Goal: Task Accomplishment & Management: Manage account settings

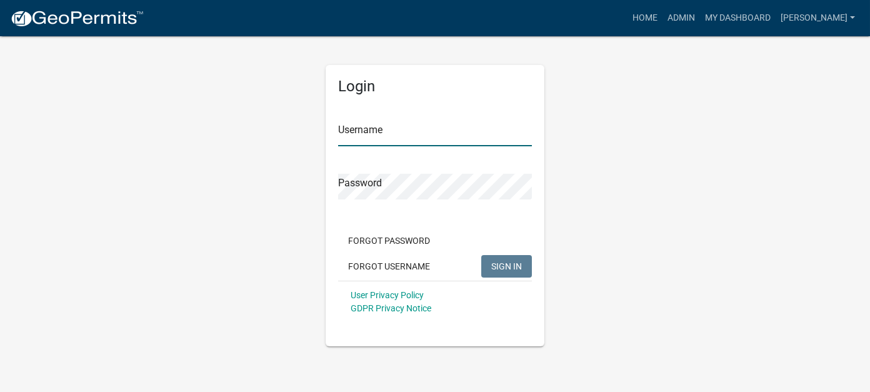
type input "[PERSON_NAME]"
click at [518, 266] on span "SIGN IN" at bounding box center [506, 266] width 31 height 10
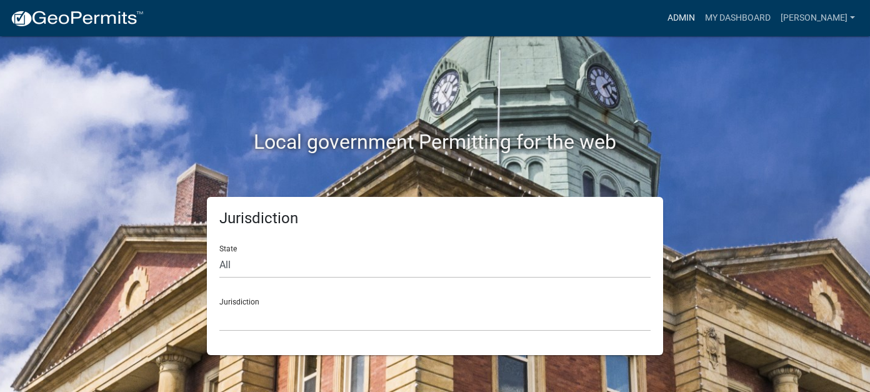
click at [700, 15] on link "Admin" at bounding box center [682, 18] width 38 height 24
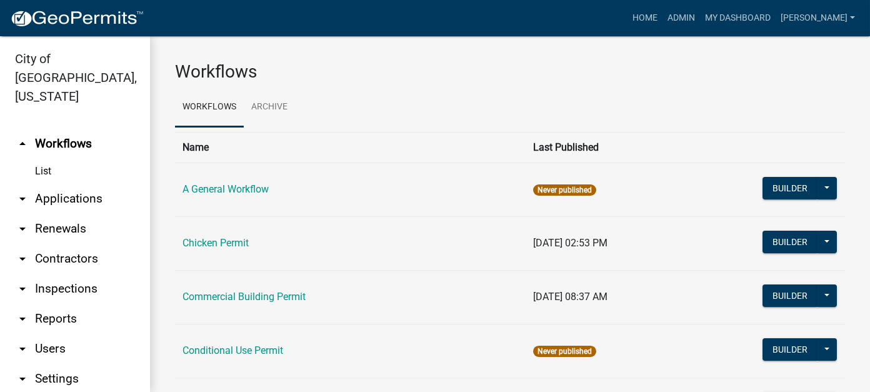
click at [73, 164] on link "List" at bounding box center [75, 171] width 150 height 25
click at [76, 184] on link "arrow_drop_down Applications" at bounding box center [75, 199] width 150 height 30
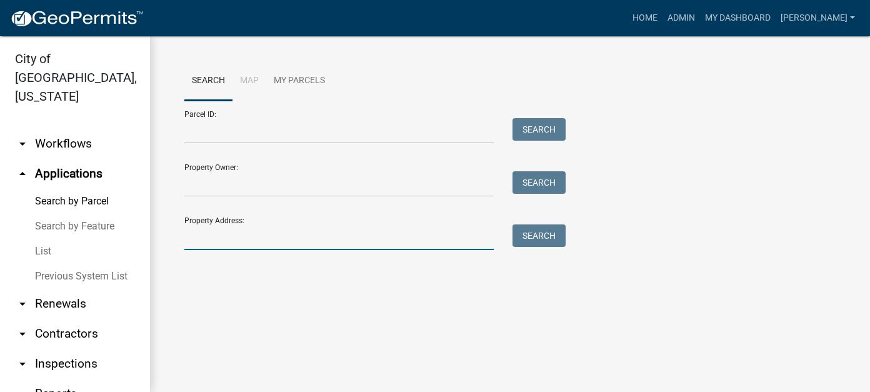
click at [238, 237] on input "Property Address:" at bounding box center [338, 237] width 309 height 26
type input "summit"
drag, startPoint x: 249, startPoint y: 239, endPoint x: 161, endPoint y: 240, distance: 88.8
click at [161, 240] on div "Search Map My Parcels Parcel ID: Search Property Owner: Search Property Address…" at bounding box center [510, 161] width 720 height 250
click at [49, 264] on link "Previous System List" at bounding box center [75, 276] width 150 height 25
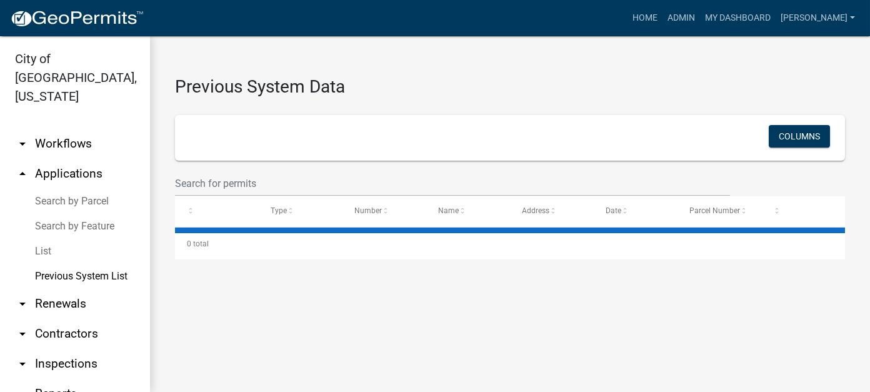
click at [46, 239] on link "List" at bounding box center [75, 251] width 150 height 25
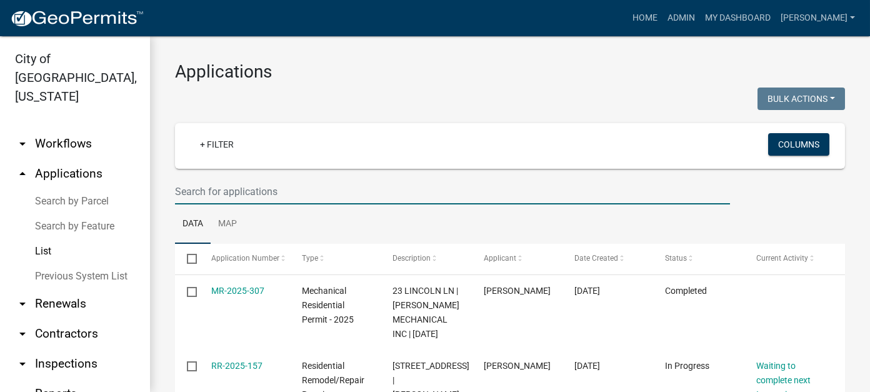
click at [263, 196] on input "text" at bounding box center [452, 192] width 555 height 26
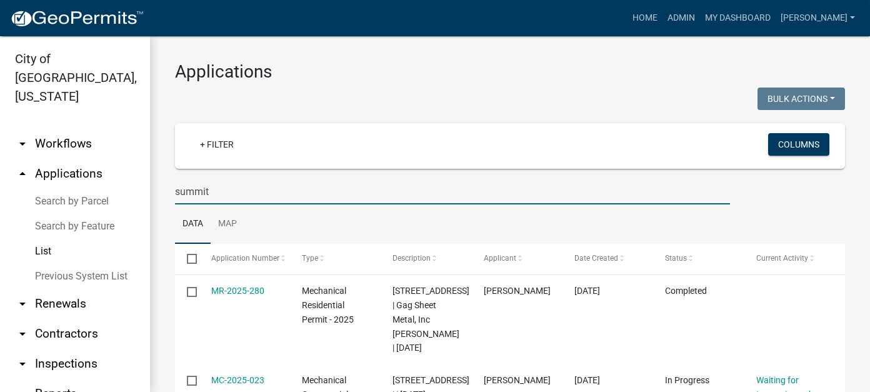
drag, startPoint x: 228, startPoint y: 196, endPoint x: 151, endPoint y: 189, distance: 76.6
type input "mlc"
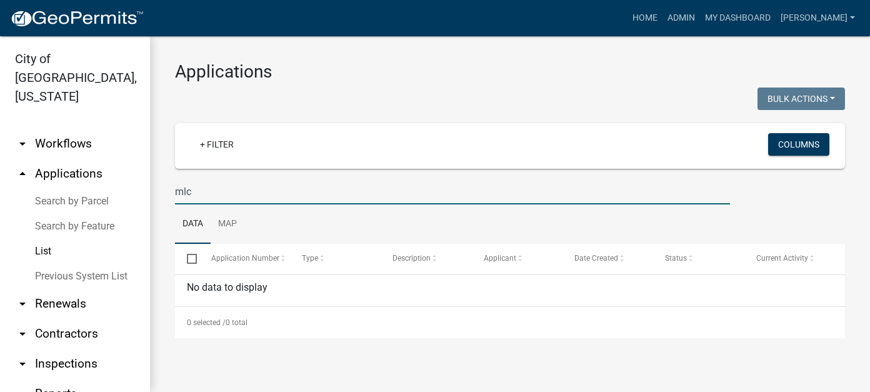
drag, startPoint x: 210, startPoint y: 188, endPoint x: 72, endPoint y: 186, distance: 138.1
click at [72, 186] on div "City of [GEOGRAPHIC_DATA], [US_STATE] arrow_drop_down Workflows List arrow_drop…" at bounding box center [435, 214] width 870 height 356
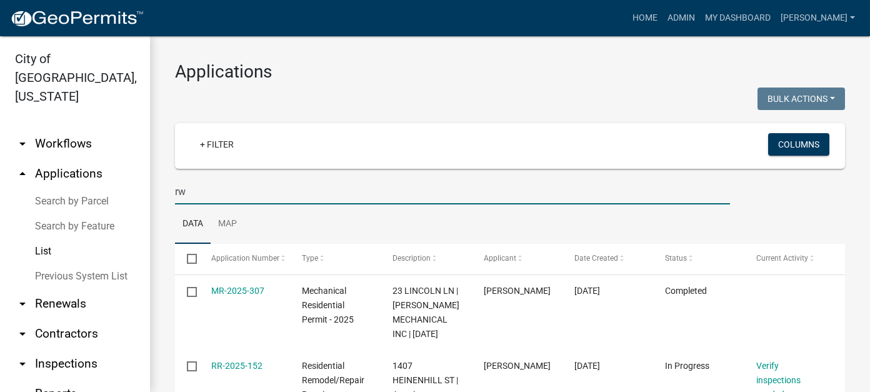
type input "r"
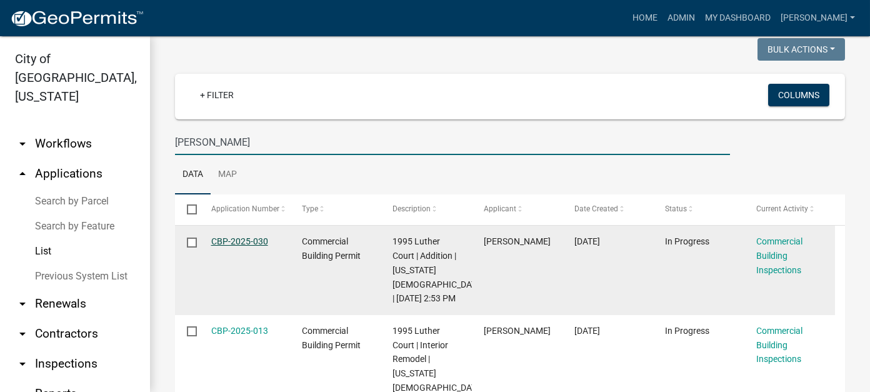
scroll to position [63, 0]
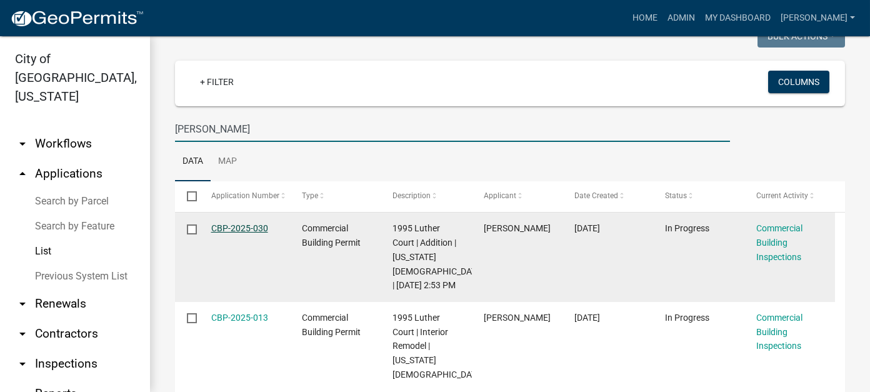
type input "[PERSON_NAME]"
click at [242, 232] on link "CBP-2025-030" at bounding box center [239, 228] width 57 height 10
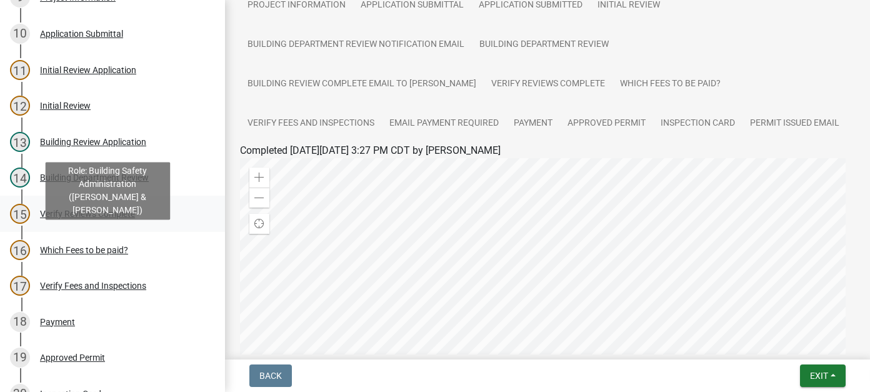
scroll to position [438, 0]
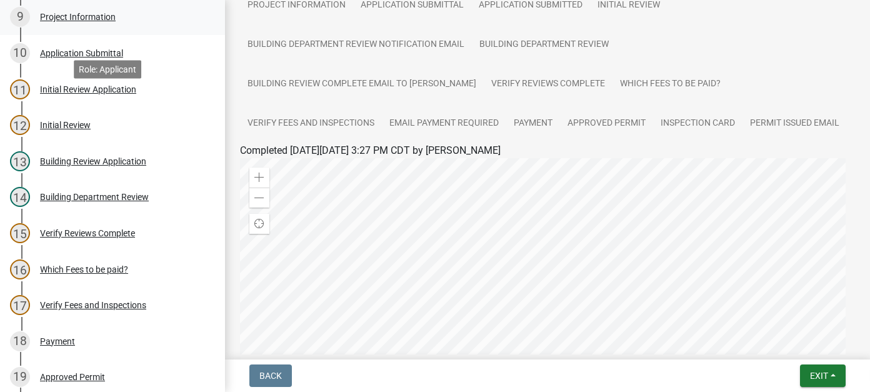
click at [84, 21] on div "Project Information" at bounding box center [78, 17] width 76 height 9
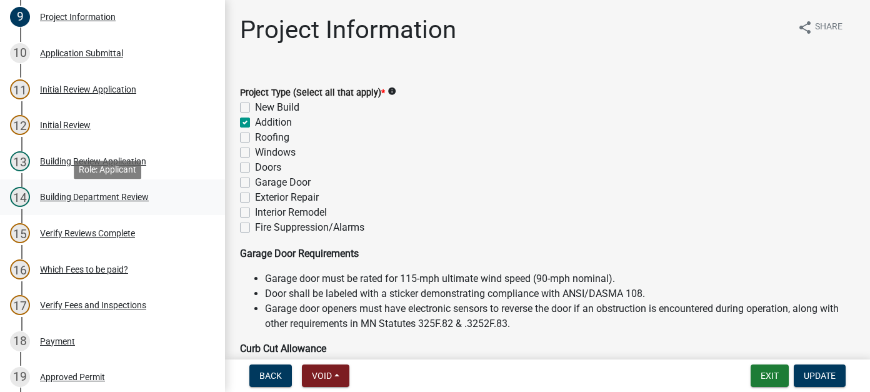
scroll to position [0, 0]
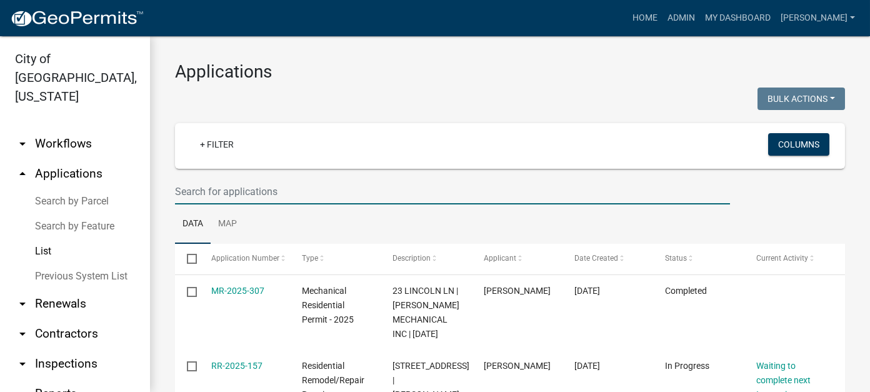
click at [279, 192] on input "text" at bounding box center [452, 192] width 555 height 26
type input "[PERSON_NAME]"
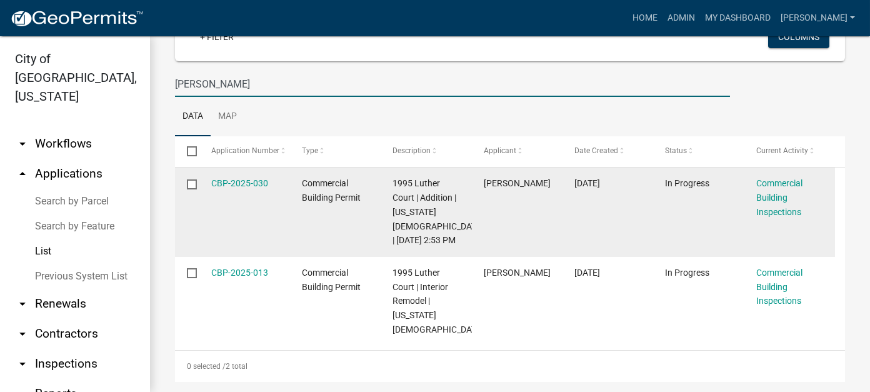
scroll to position [125, 0]
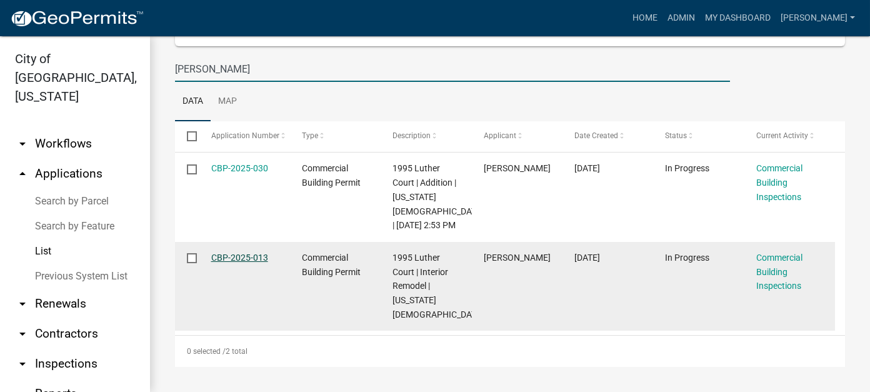
click at [238, 263] on link "CBP-2025-013" at bounding box center [239, 258] width 57 height 10
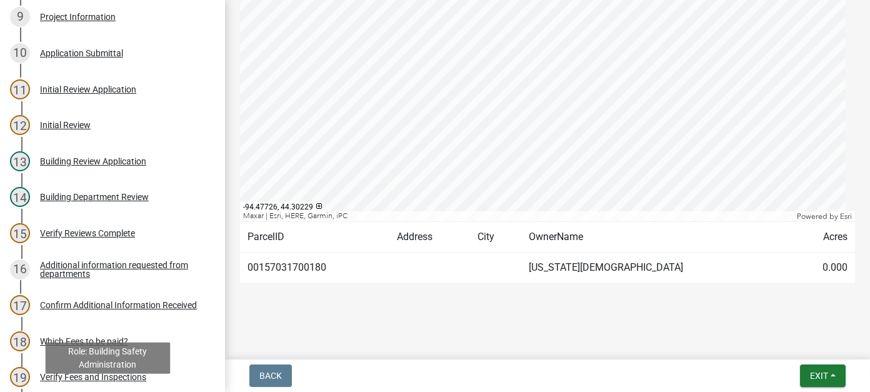
scroll to position [375, 0]
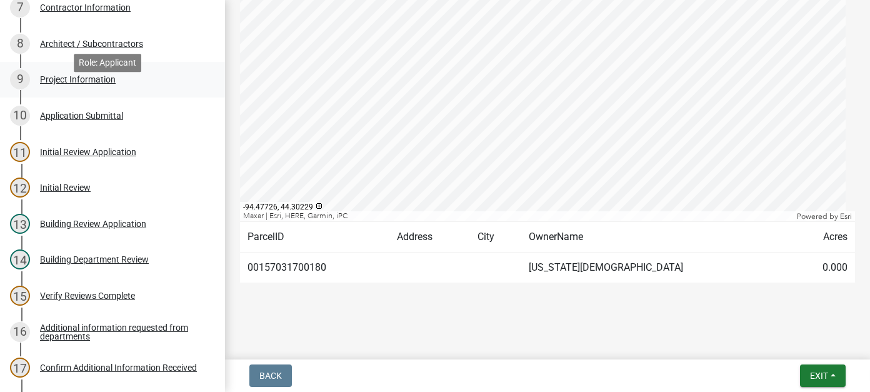
click at [85, 89] on div "9 Project Information" at bounding box center [107, 79] width 195 height 20
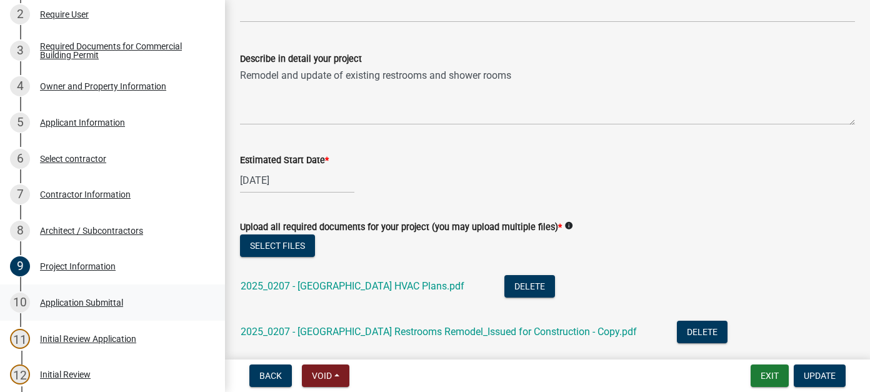
scroll to position [0, 0]
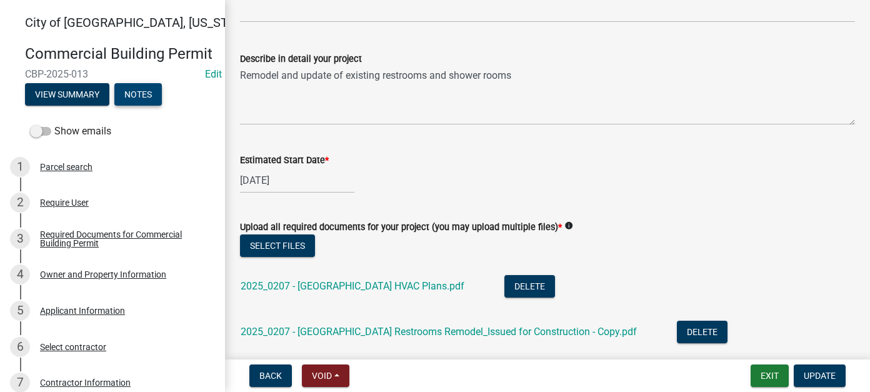
click at [151, 106] on button "Notes" at bounding box center [138, 94] width 48 height 23
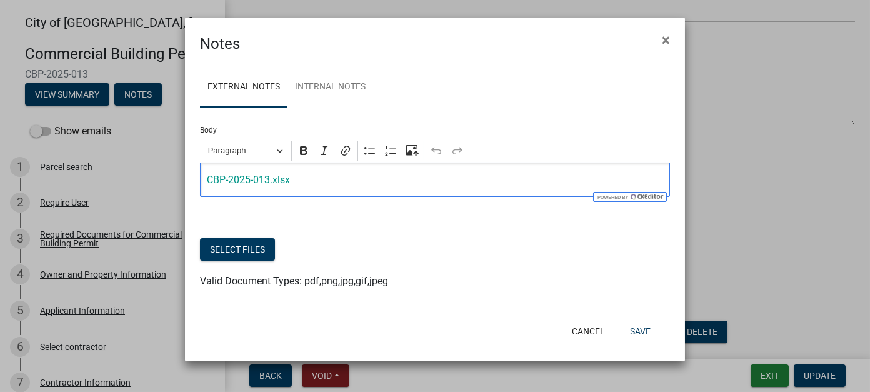
click at [368, 176] on p "⁠⁠⁠⁠⁠⁠⁠ CBP-2025-013.xlsx" at bounding box center [435, 180] width 457 height 15
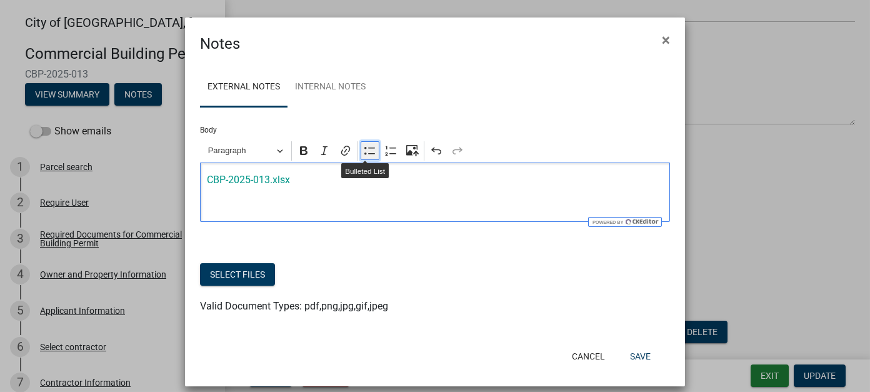
click at [370, 159] on button "Bulleted List" at bounding box center [370, 150] width 19 height 19
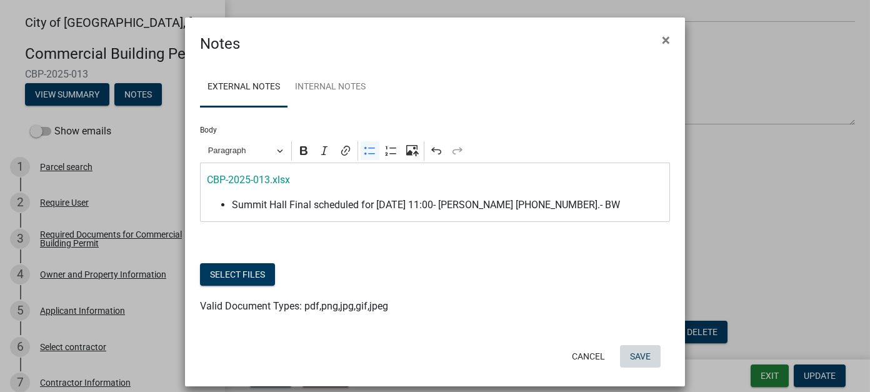
click at [636, 353] on button "Save" at bounding box center [640, 356] width 41 height 23
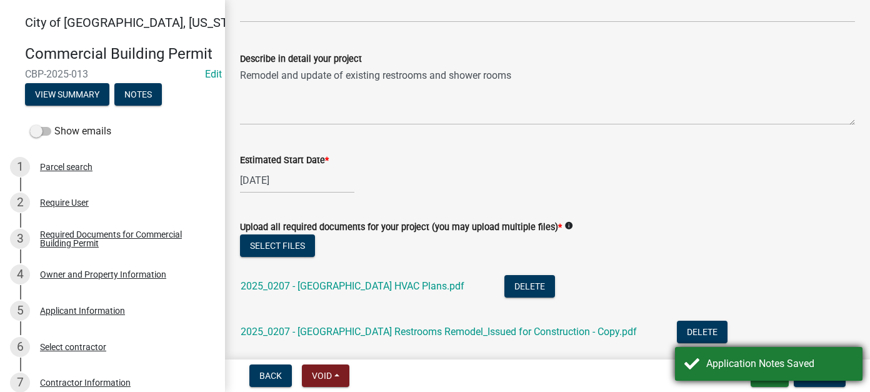
click at [718, 364] on div "Application Notes Saved" at bounding box center [779, 363] width 147 height 15
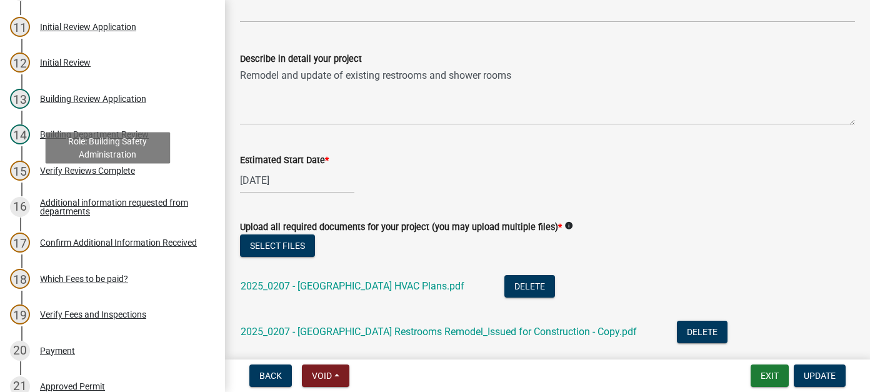
scroll to position [774, 0]
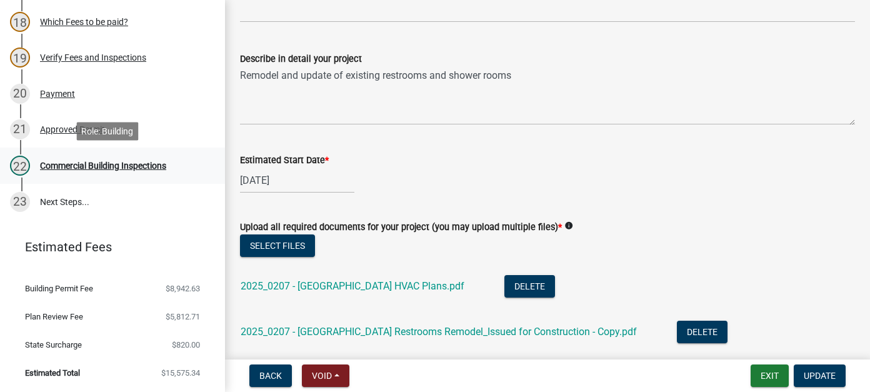
click at [129, 162] on div "Commercial Building Inspections" at bounding box center [103, 165] width 126 height 9
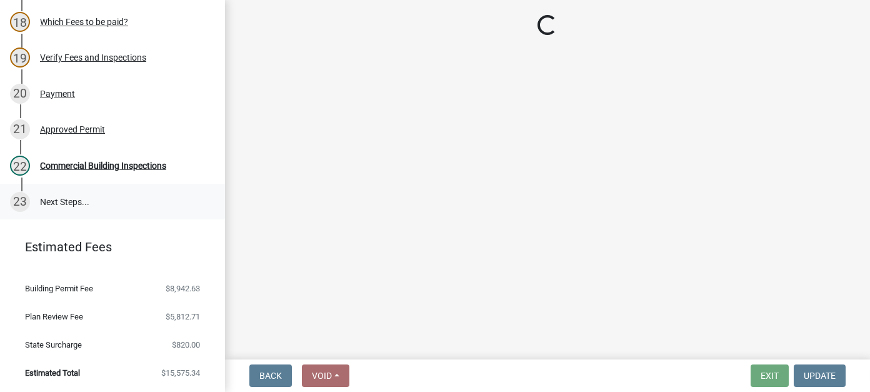
select select "805d55ac-e238-4e04-8f8e-acc067f36c3e"
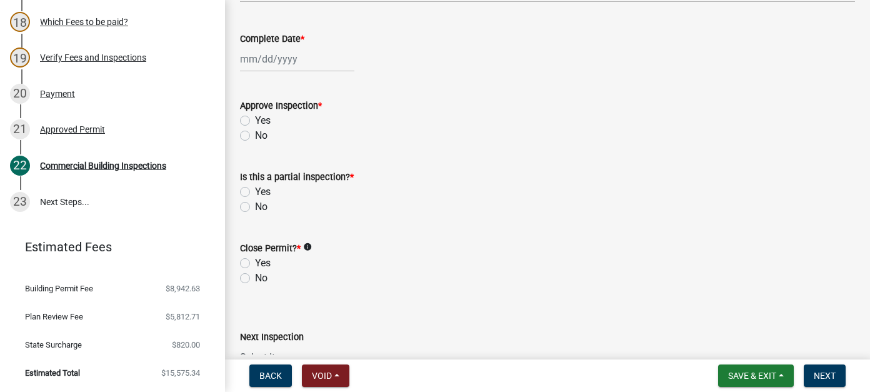
scroll to position [517, 0]
click at [758, 381] on button "Save & Exit" at bounding box center [756, 375] width 76 height 23
click at [754, 355] on button "Save & Exit" at bounding box center [744, 343] width 100 height 30
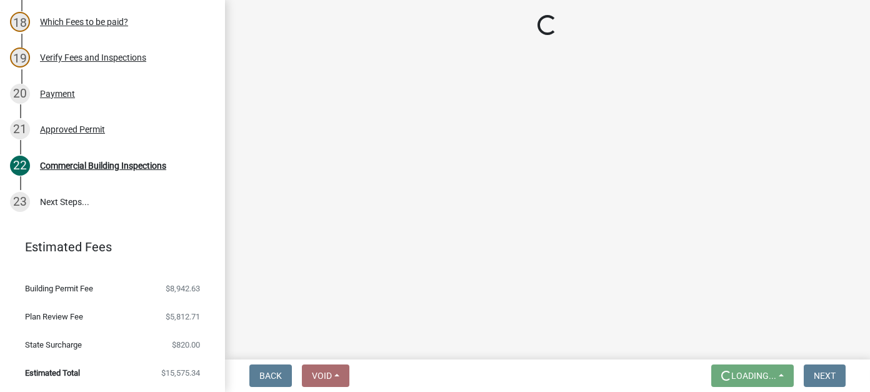
scroll to position [0, 0]
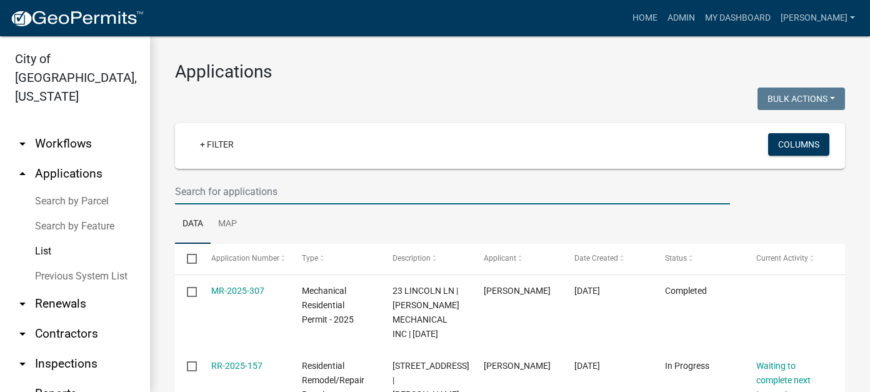
click at [245, 194] on input "text" at bounding box center [452, 192] width 555 height 26
type input "[PERSON_NAME]"
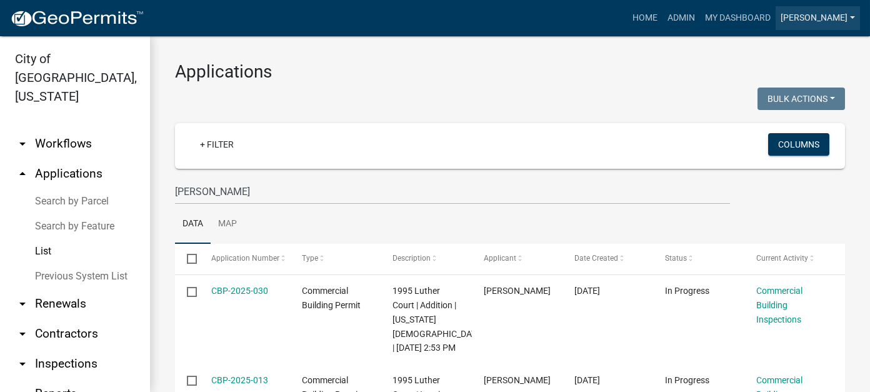
click at [833, 23] on link "[PERSON_NAME]" at bounding box center [818, 18] width 84 height 24
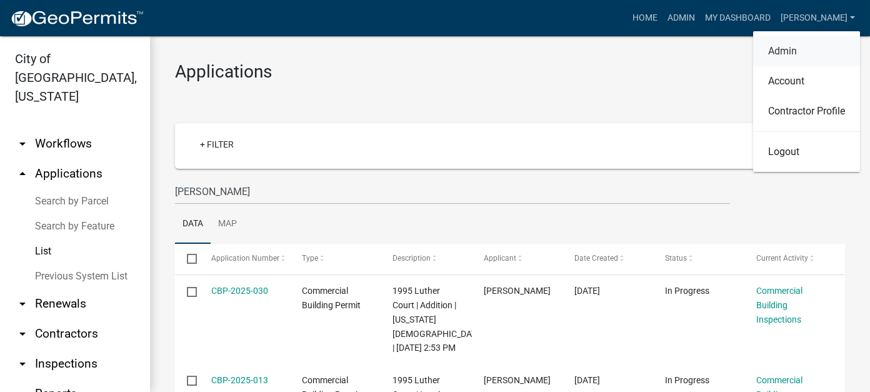
click at [791, 52] on link "Admin" at bounding box center [806, 51] width 107 height 30
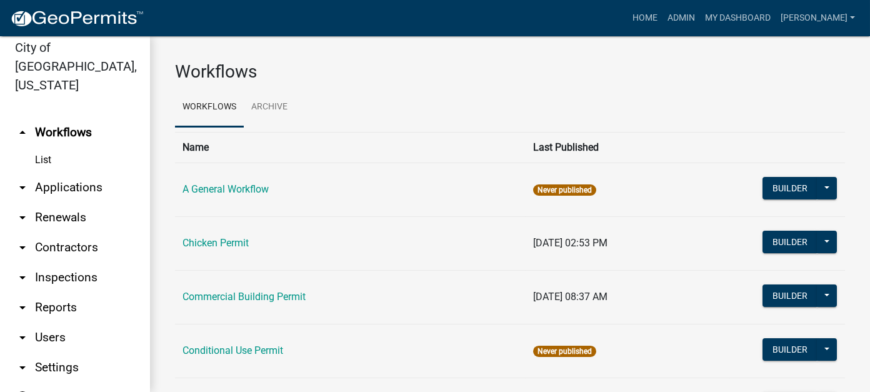
scroll to position [18, 0]
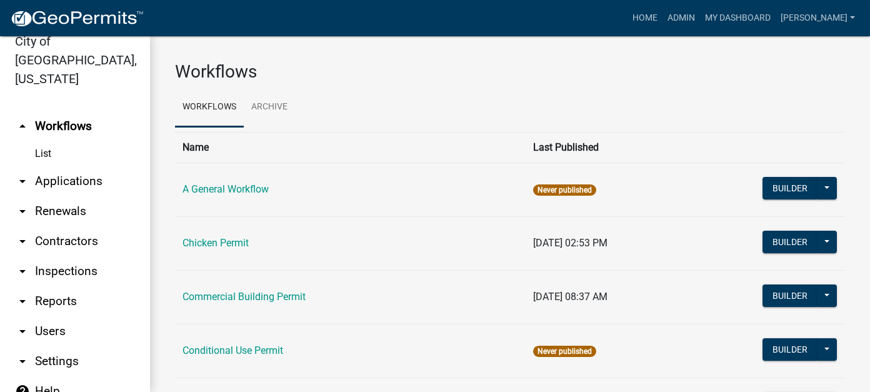
click at [53, 316] on link "arrow_drop_down Users" at bounding box center [75, 331] width 150 height 30
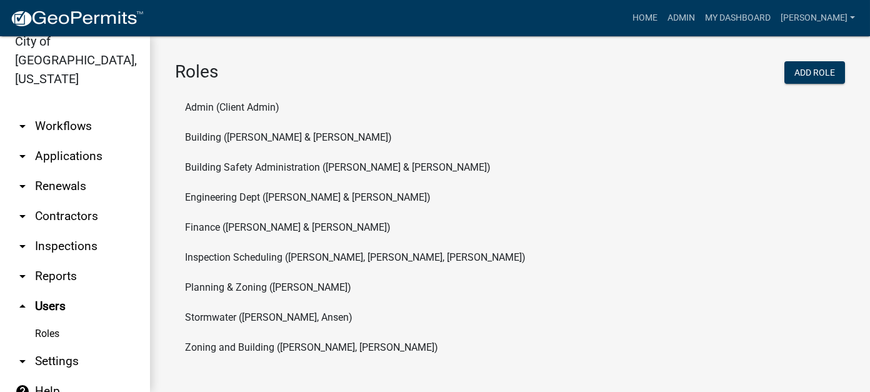
click at [54, 321] on link "Roles" at bounding box center [75, 333] width 150 height 25
click at [26, 299] on icon "arrow_drop_up" at bounding box center [22, 306] width 15 height 15
click at [24, 299] on icon "arrow_drop_up" at bounding box center [22, 306] width 15 height 15
click at [58, 291] on link "arrow_drop_up Users" at bounding box center [75, 306] width 150 height 30
